Goal: Use online tool/utility: Use online tool/utility

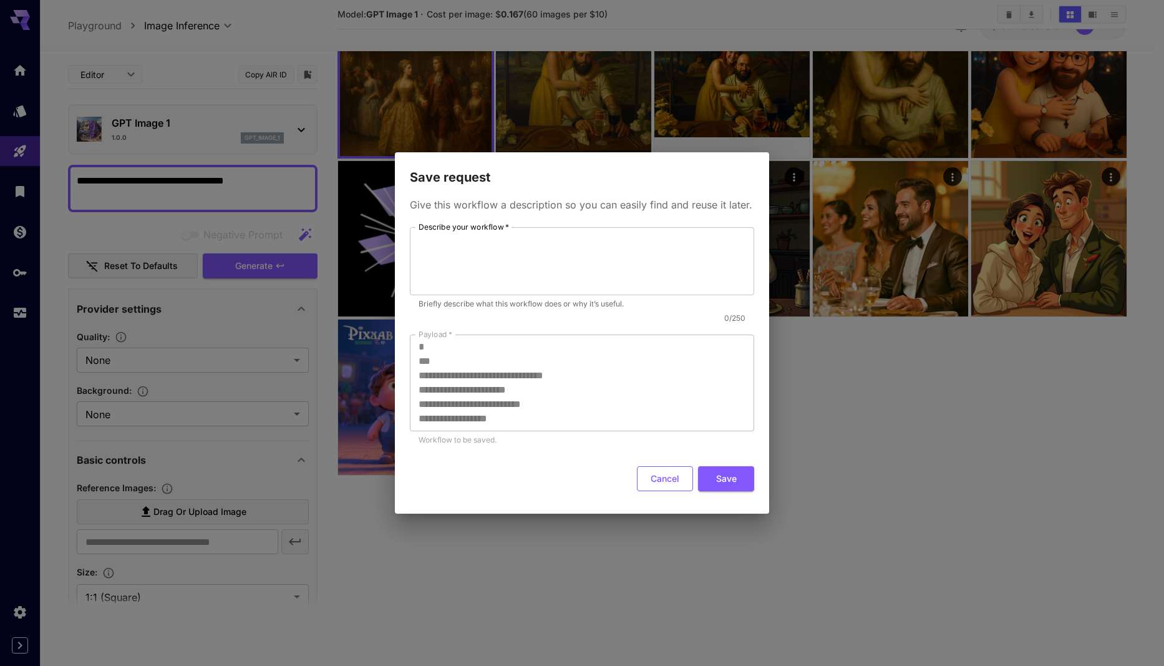
click at [659, 479] on button "Cancel" at bounding box center [665, 479] width 56 height 26
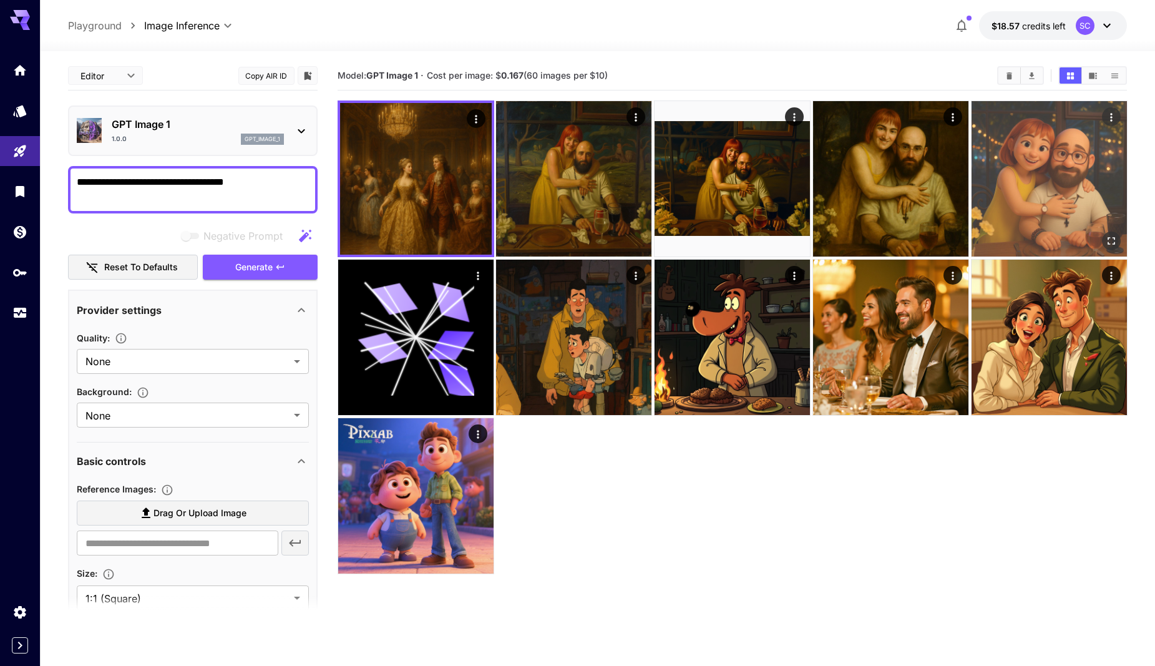
click at [1112, 238] on icon "Open in fullscreen" at bounding box center [1110, 240] width 7 height 7
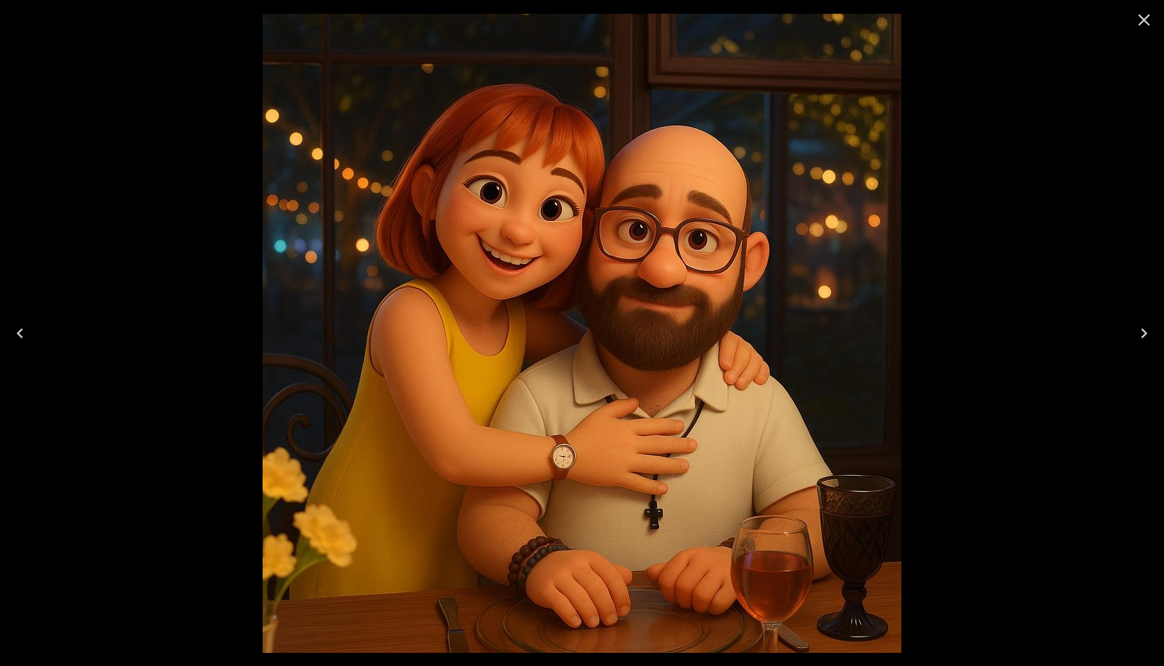
click at [1153, 14] on icon "Close" at bounding box center [1144, 20] width 20 height 20
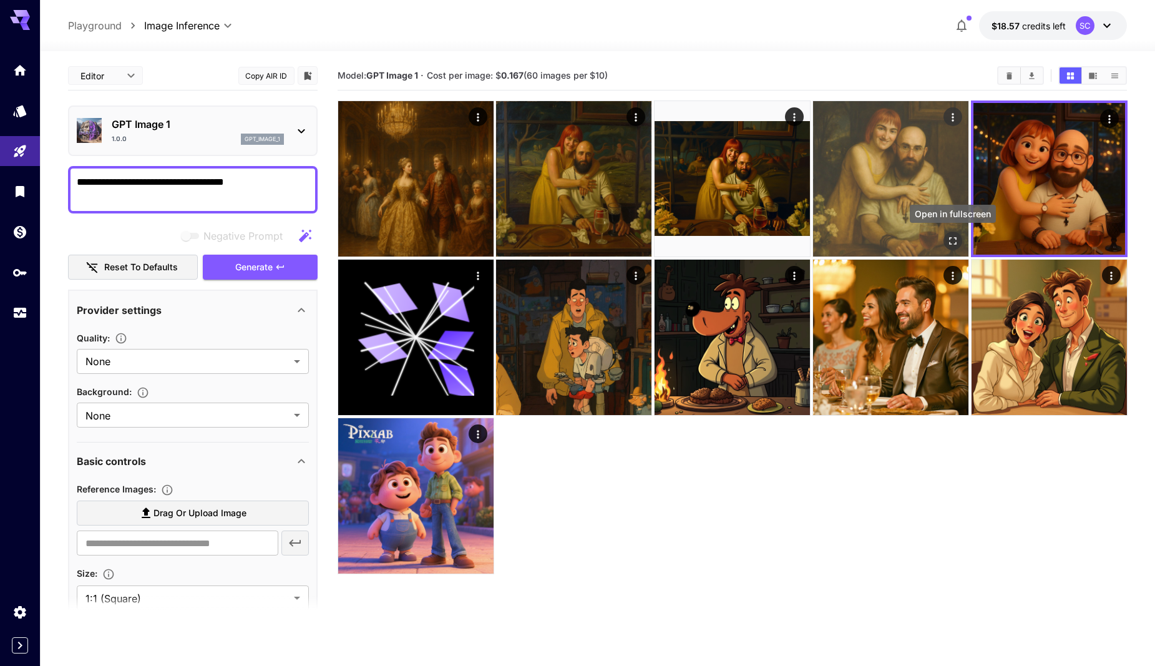
click at [949, 241] on icon "Open in fullscreen" at bounding box center [952, 241] width 12 height 12
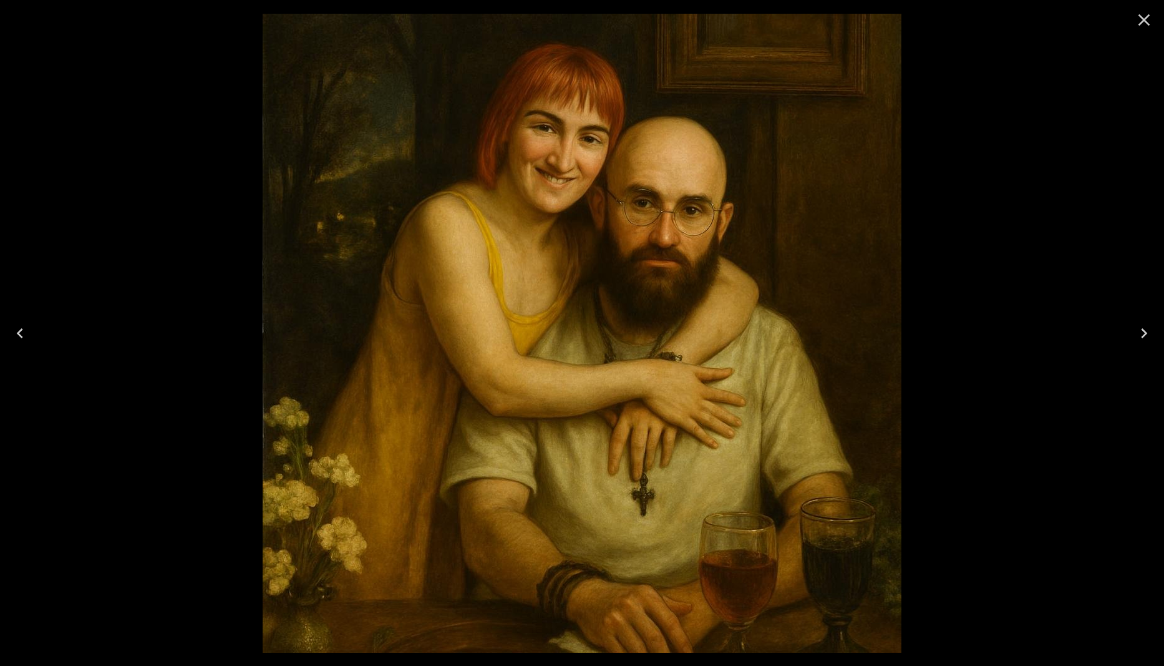
click at [1148, 21] on icon "Close" at bounding box center [1144, 20] width 20 height 20
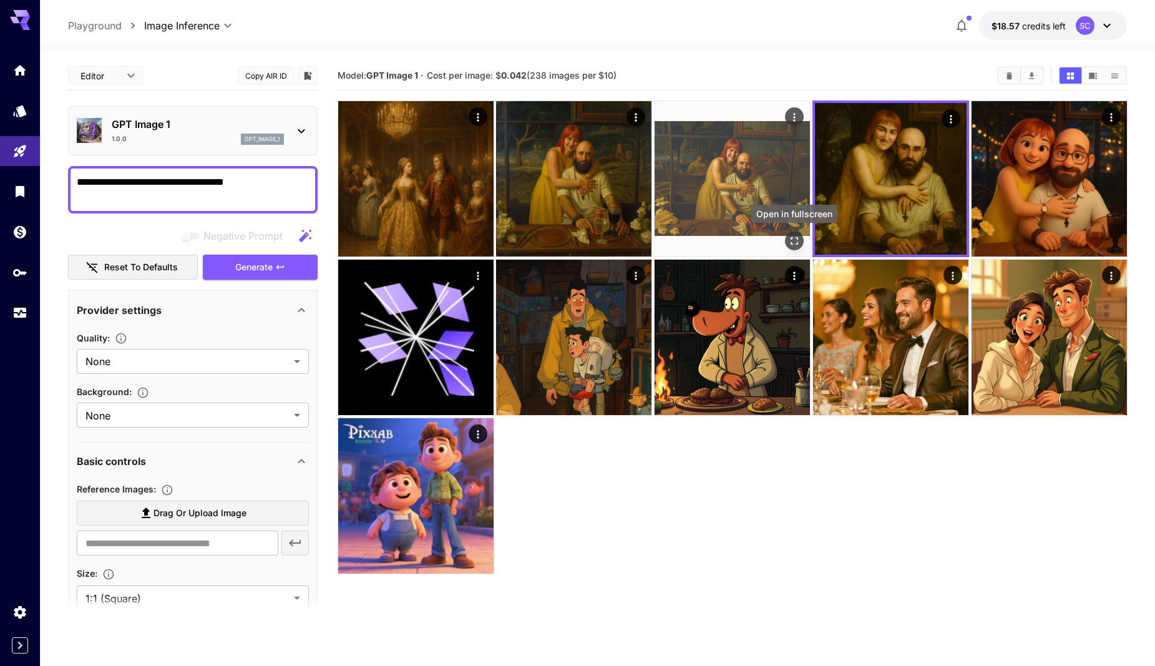
click at [795, 238] on icon "Open in fullscreen" at bounding box center [793, 240] width 7 height 7
click at [795, 238] on icon "Open in fullscreen" at bounding box center [794, 241] width 12 height 12
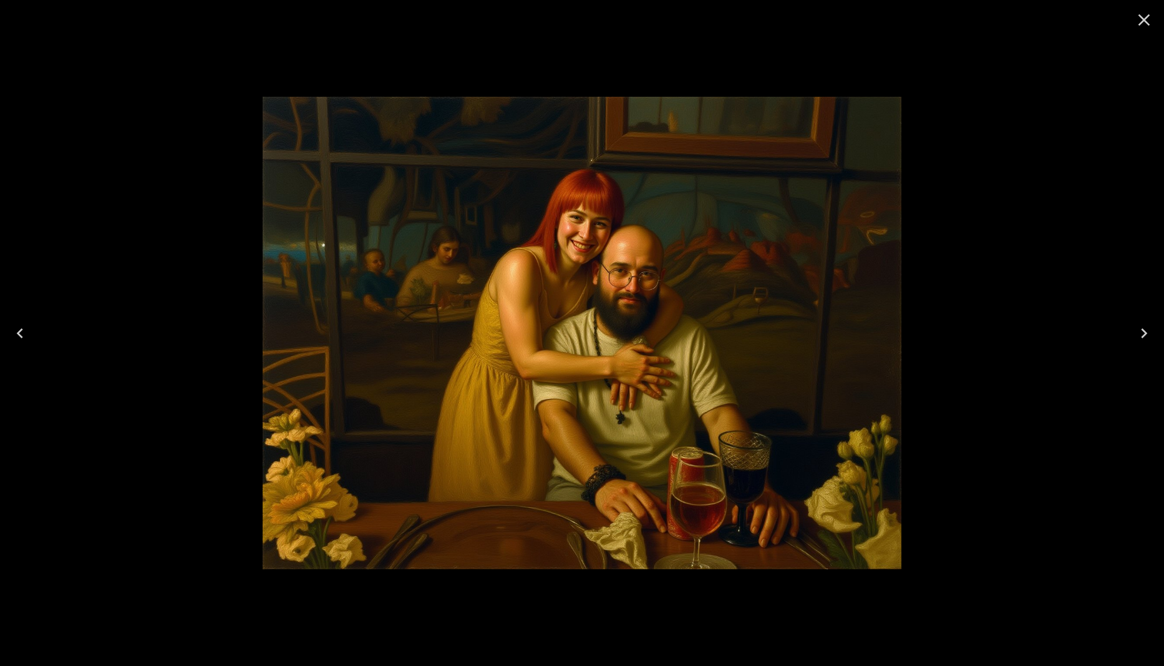
click at [1141, 24] on icon "Close" at bounding box center [1144, 20] width 12 height 12
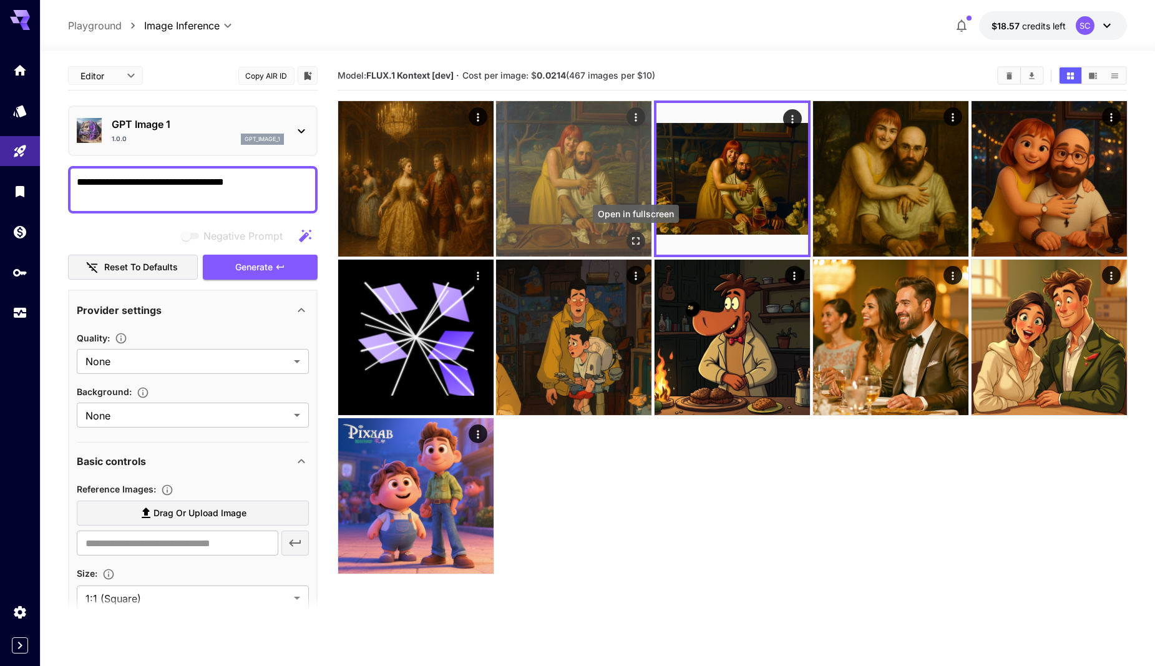
click at [634, 241] on icon "Open in fullscreen" at bounding box center [635, 241] width 12 height 12
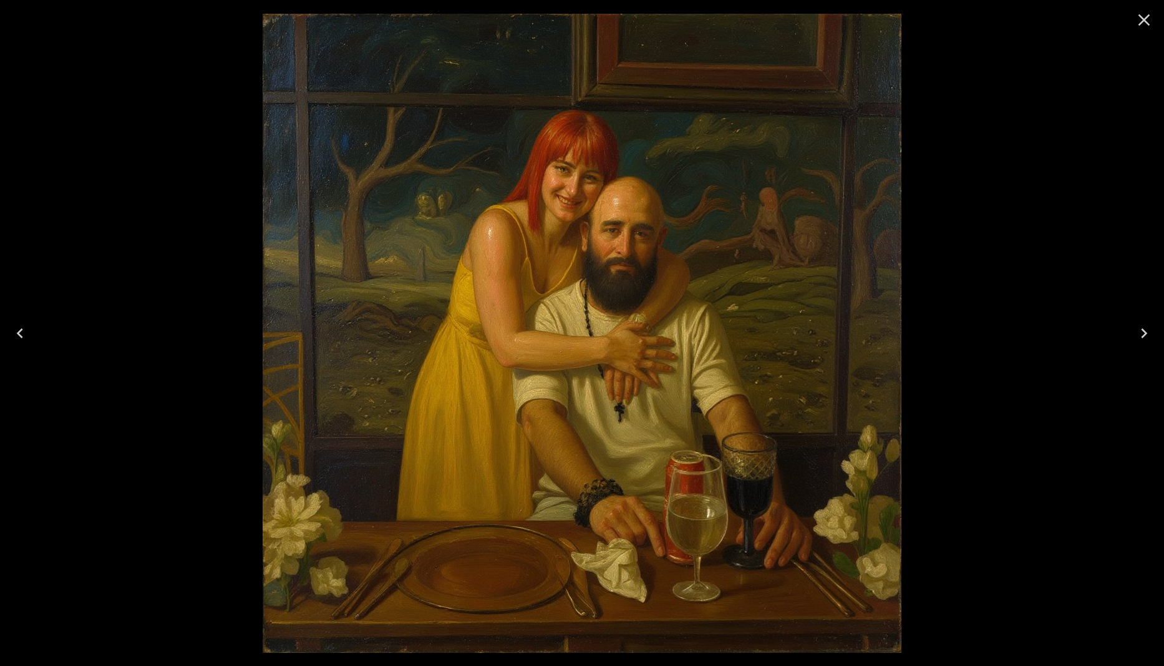
click at [1142, 20] on icon "Close" at bounding box center [1144, 20] width 20 height 20
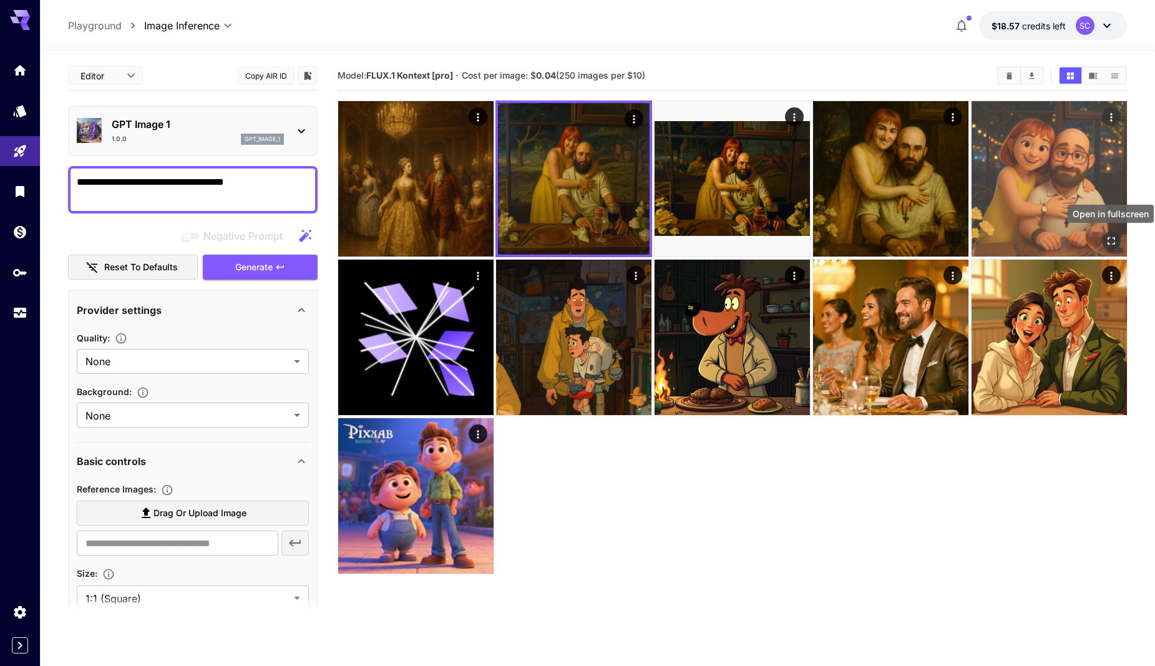
click at [1107, 236] on icon "Open in fullscreen" at bounding box center [1110, 241] width 12 height 12
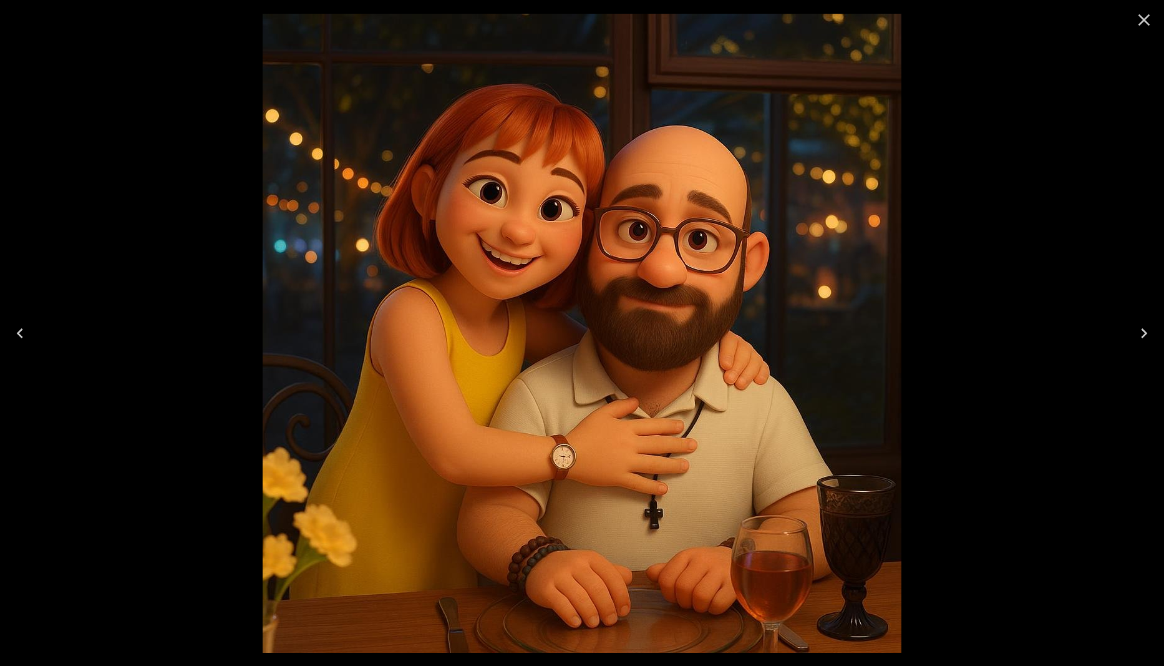
click at [1092, 236] on div at bounding box center [582, 333] width 1164 height 666
click at [1145, 12] on icon "Close" at bounding box center [1144, 20] width 20 height 20
